Goal: Find specific page/section: Find specific page/section

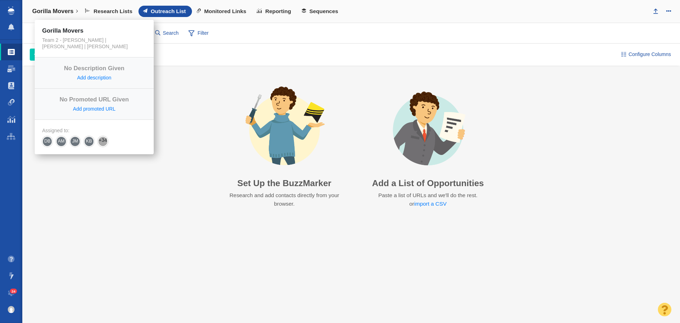
click at [73, 12] on link "Gorilla Movers" at bounding box center [55, 11] width 56 height 17
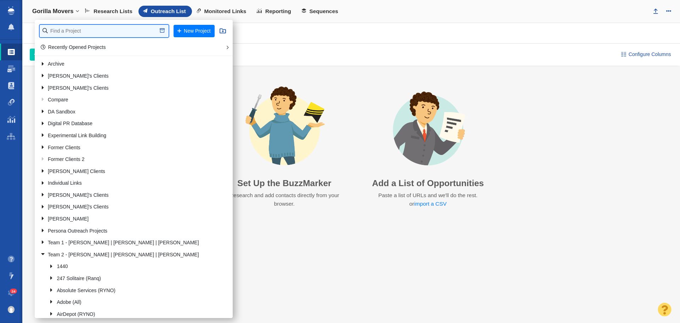
click at [72, 30] on input "text" at bounding box center [104, 31] width 129 height 12
type input "bold"
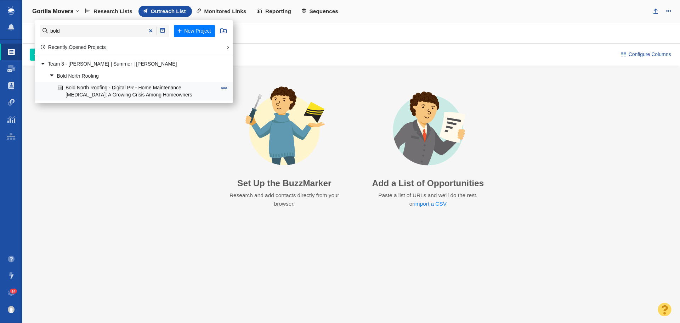
click at [134, 87] on link "Bold North Roofing - Digital PR - Home Maintenance [MEDICAL_DATA]: A Growing Cr…" at bounding box center [137, 92] width 163 height 18
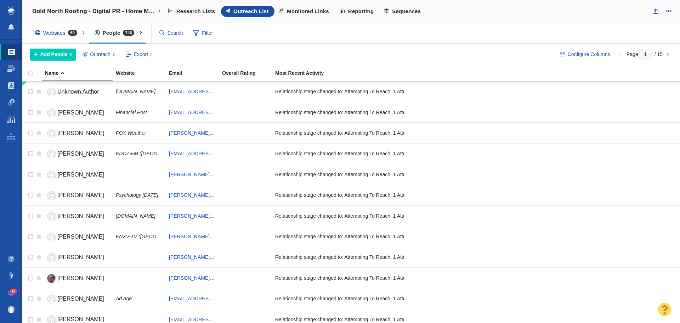
click at [342, 41] on div "Websites 60 All Websites Assigned To Me Recently Viewed Starred People 746 All …" at bounding box center [351, 33] width 658 height 21
click at [8, 101] on span at bounding box center [11, 102] width 7 height 7
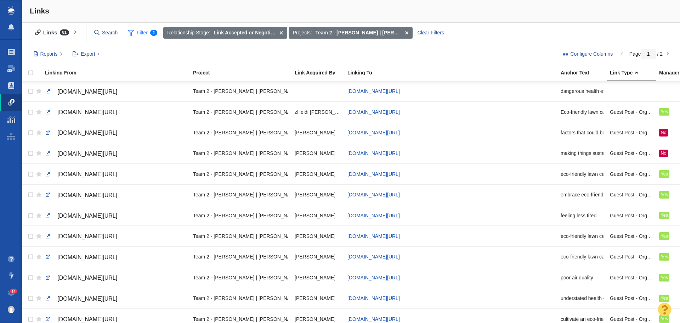
click at [141, 36] on span "Filter 2" at bounding box center [143, 32] width 38 height 13
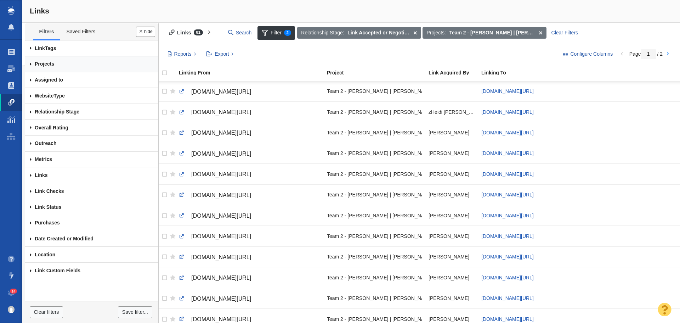
click at [52, 65] on link "Projects" at bounding box center [92, 64] width 134 height 16
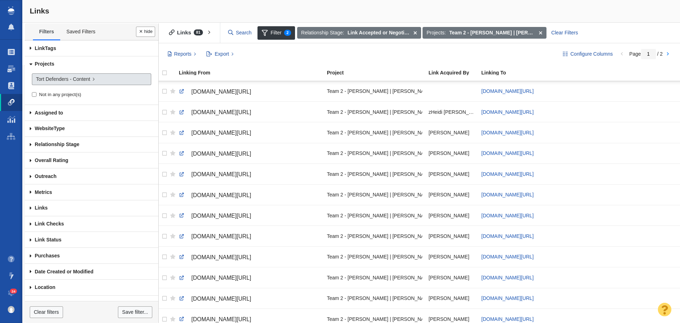
click at [88, 83] on link "Tort Defenders - Content" at bounding box center [91, 79] width 119 height 12
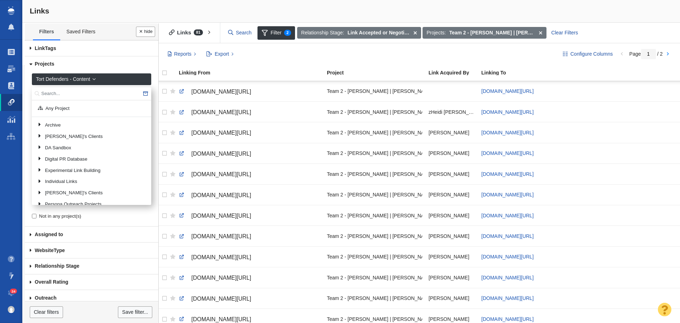
click at [79, 94] on input "text" at bounding box center [91, 93] width 119 height 13
type input "bold"
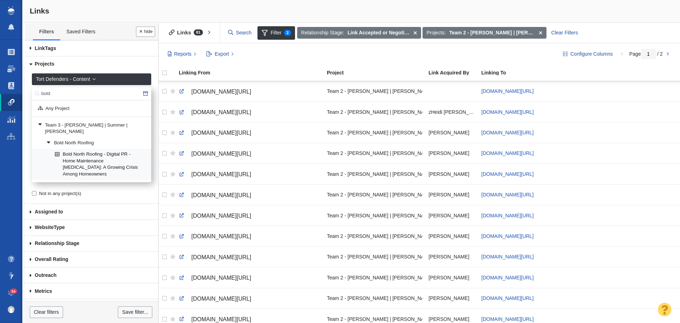
click at [95, 161] on link "Bold North Roofing - Digital PR - Home Maintenance [MEDICAL_DATA]: A Growing Cr…" at bounding box center [100, 164] width 94 height 30
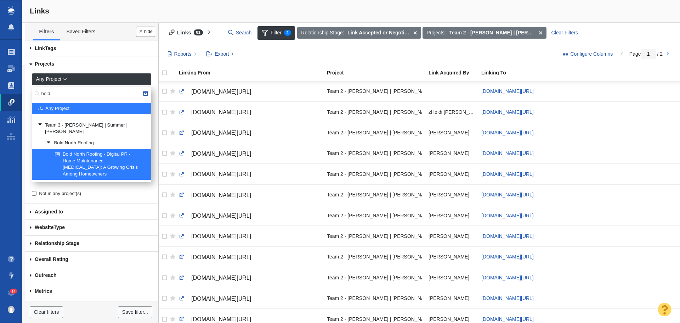
click at [119, 92] on input "bold" at bounding box center [91, 93] width 119 height 13
type input "tort"
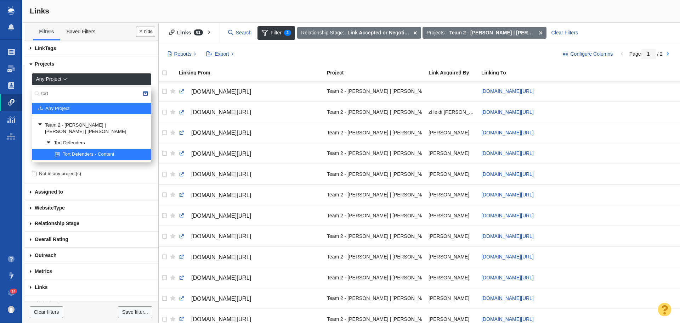
click at [122, 149] on link "Tort Defenders - Content" at bounding box center [100, 154] width 94 height 11
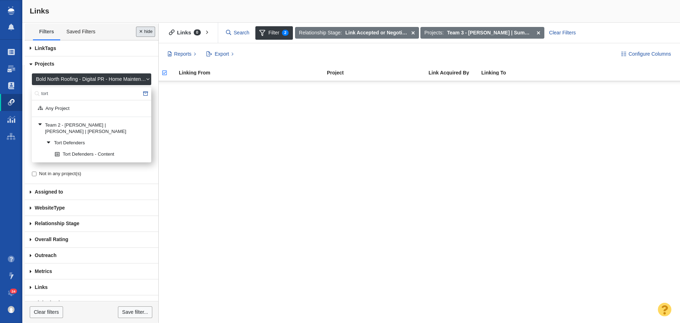
click at [148, 32] on button "Done" at bounding box center [145, 32] width 19 height 10
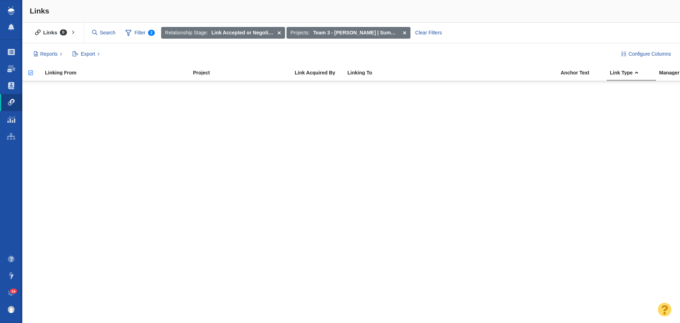
click at [359, 5] on div "Links" at bounding box center [351, 11] width 658 height 23
click at [358, 6] on div "Links" at bounding box center [351, 11] width 658 height 23
